Goal: Task Accomplishment & Management: Manage account settings

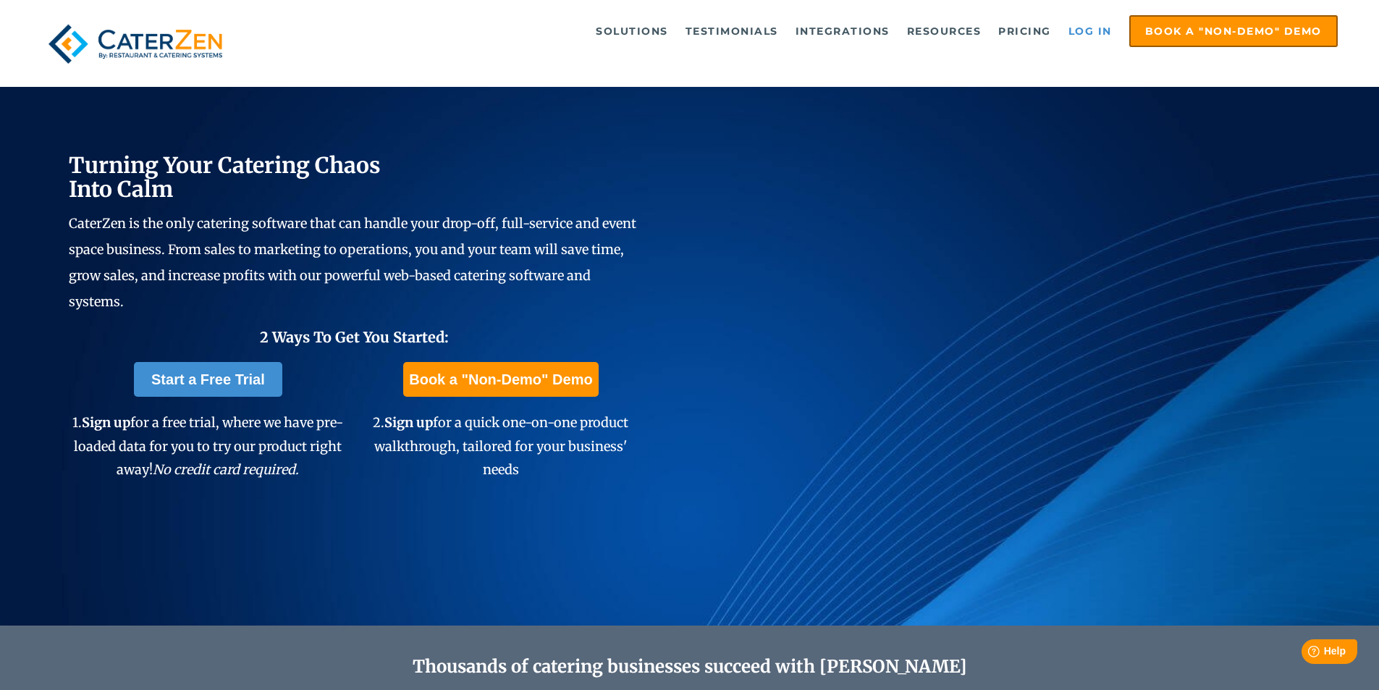
click at [1098, 30] on link "Log in" at bounding box center [1090, 31] width 58 height 29
click at [1084, 30] on link "Log in" at bounding box center [1090, 31] width 58 height 29
click at [1095, 31] on link "Log in" at bounding box center [1090, 31] width 58 height 29
